Goal: Transaction & Acquisition: Purchase product/service

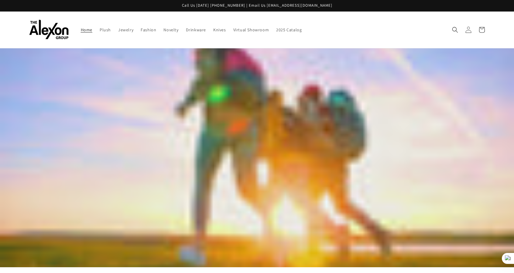
click at [471, 28] on icon at bounding box center [468, 29] width 6 height 6
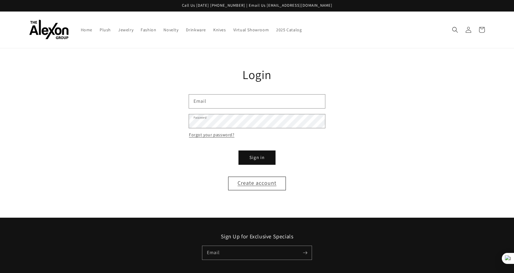
click at [297, 5] on p "Call Us [DATE] [PHONE_NUMBER] | Email Us [EMAIL_ADDRESS][DOMAIN_NAME]" at bounding box center [257, 5] width 514 height 11
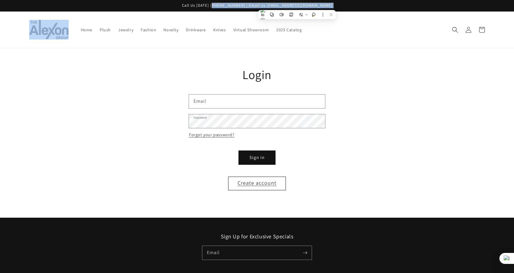
click at [297, 5] on p "Call Us [DATE] [PHONE_NUMBER] | Email Us [EMAIL_ADDRESS][DOMAIN_NAME]" at bounding box center [257, 5] width 514 height 11
click at [275, 6] on p "Call Us [DATE] [PHONE_NUMBER] | Email Us [EMAIL_ADDRESS][DOMAIN_NAME]" at bounding box center [257, 5] width 514 height 11
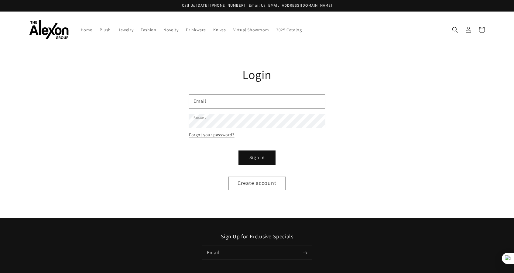
click at [274, 6] on p "Call Us [DATE] [PHONE_NUMBER] | Email Us [EMAIL_ADDRESS][DOMAIN_NAME]" at bounding box center [257, 5] width 514 height 11
drag, startPoint x: 272, startPoint y: 5, endPoint x: 315, endPoint y: 6, distance: 43.1
click at [315, 6] on p "Call Us [DATE] [PHONE_NUMBER] | Email Us [EMAIL_ADDRESS][DOMAIN_NAME]" at bounding box center [257, 5] width 514 height 11
copy p "info@alexongroup.com"
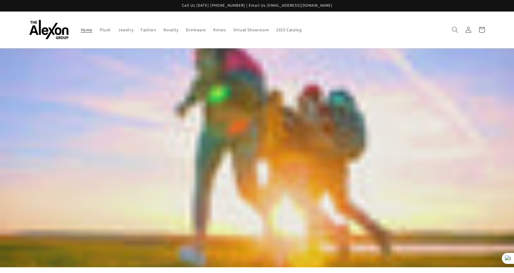
click at [452, 28] on icon "Search" at bounding box center [455, 29] width 6 height 6
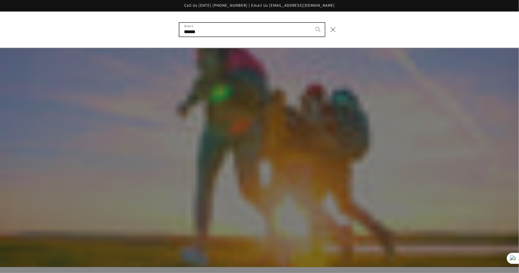
type input "******"
click at [311, 23] on button "Search" at bounding box center [317, 29] width 13 height 13
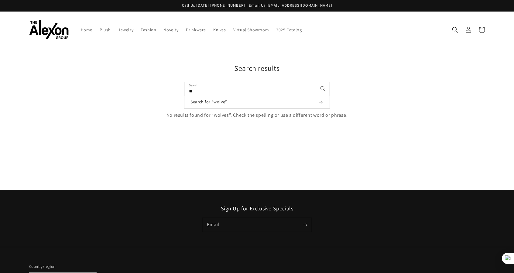
type input "*"
type input "**********"
click button "Search for “wolve”" at bounding box center [0, 0] width 0 height 0
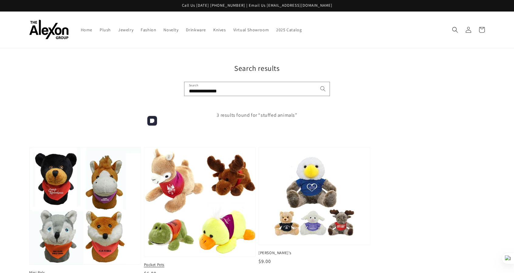
scroll to position [37, 0]
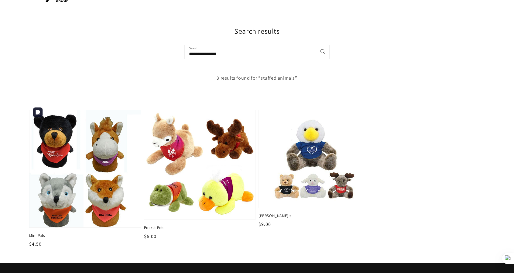
click at [98, 178] on img at bounding box center [85, 168] width 114 height 120
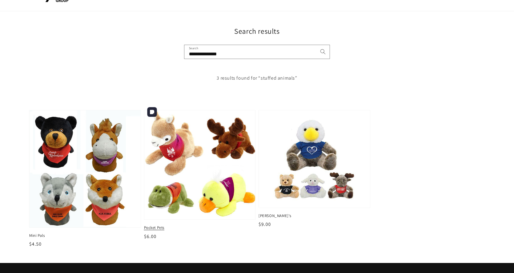
scroll to position [37, 0]
click at [196, 153] on img at bounding box center [199, 164] width 114 height 112
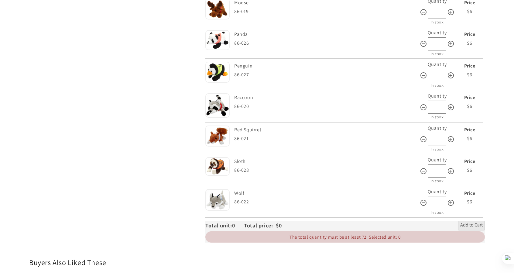
scroll to position [740, 0]
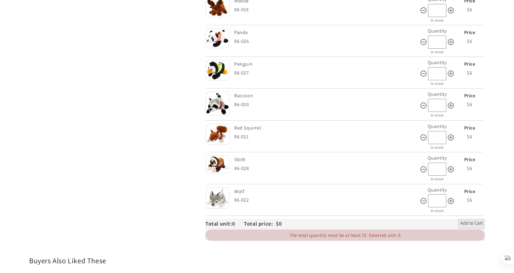
click at [236, 187] on div "Wolf" at bounding box center [326, 191] width 184 height 9
click at [239, 187] on div "Wolf" at bounding box center [326, 191] width 184 height 9
click at [218, 187] on img at bounding box center [217, 198] width 24 height 22
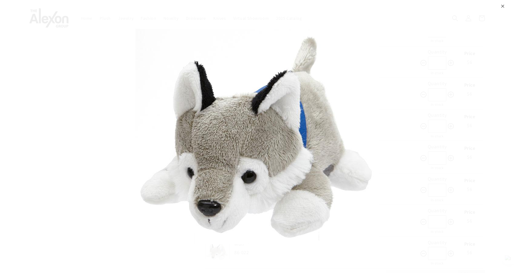
scroll to position [685, 0]
click at [97, 65] on div "⨉" at bounding box center [257, 136] width 514 height 273
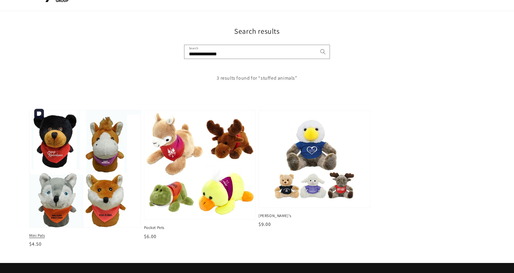
scroll to position [37, 0]
click at [108, 158] on img at bounding box center [85, 168] width 114 height 120
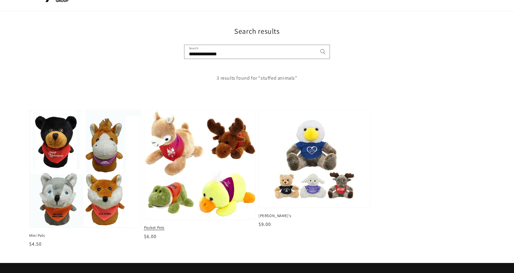
scroll to position [37, 0]
click at [180, 141] on img at bounding box center [199, 164] width 114 height 112
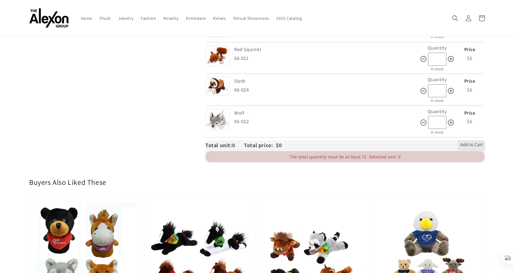
scroll to position [817, 0]
